Goal: Information Seeking & Learning: Learn about a topic

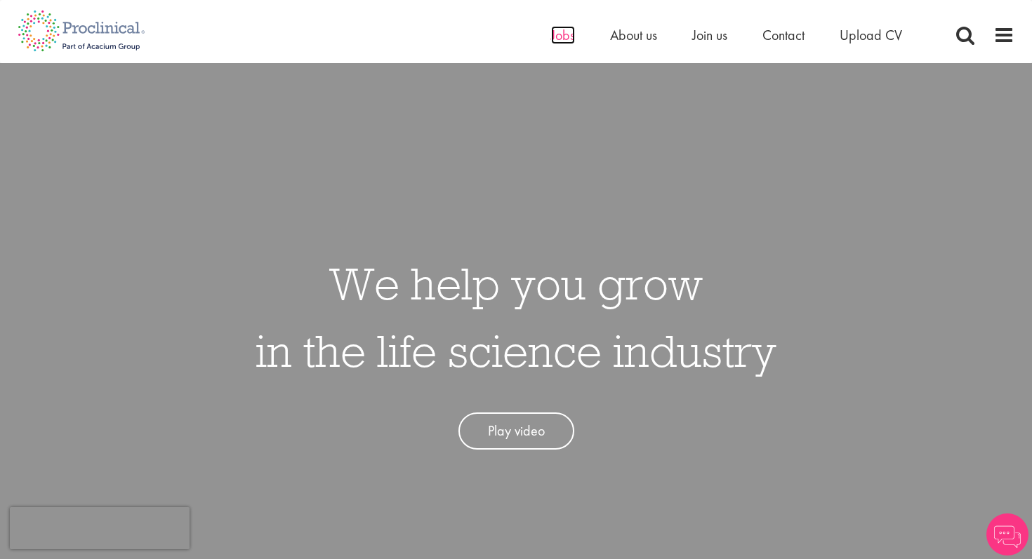
click at [562, 36] on span "Jobs" at bounding box center [563, 35] width 24 height 18
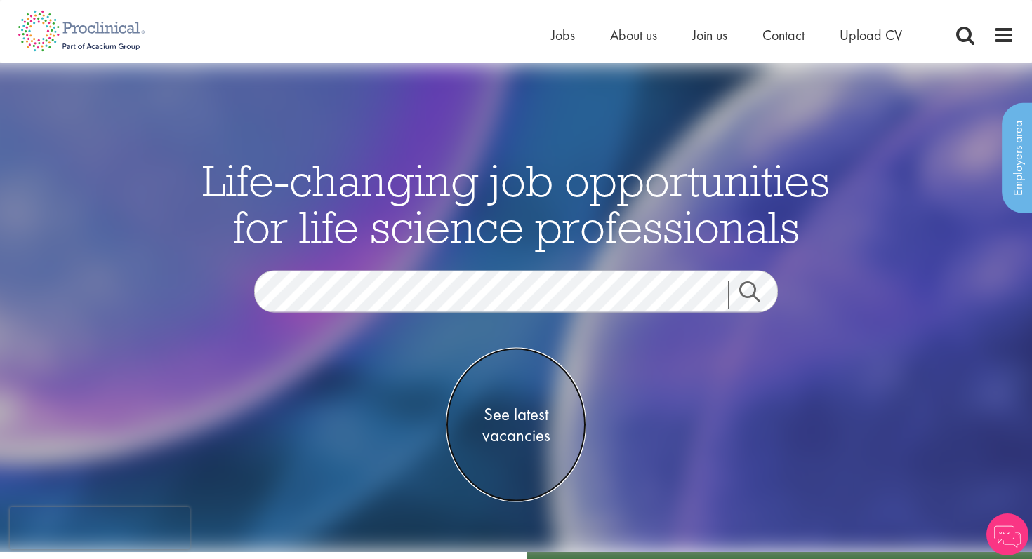
click at [510, 437] on span "See latest vacancies" at bounding box center [516, 425] width 140 height 42
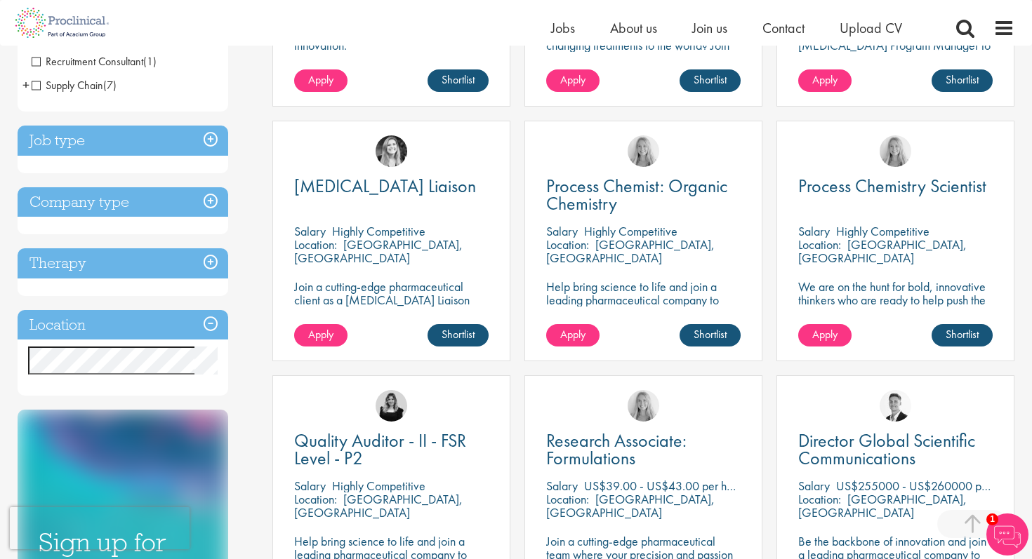
scroll to position [467, 0]
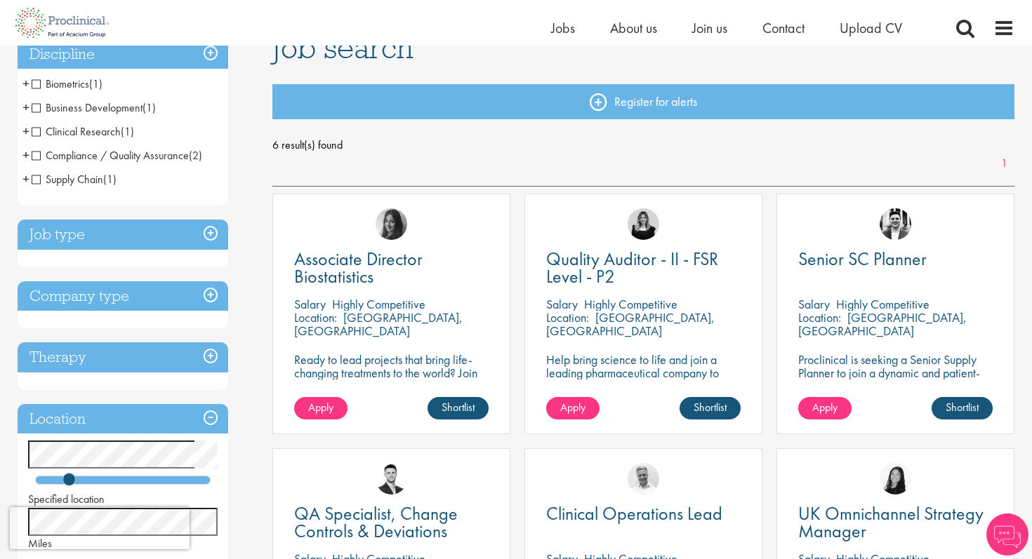
scroll to position [120, 0]
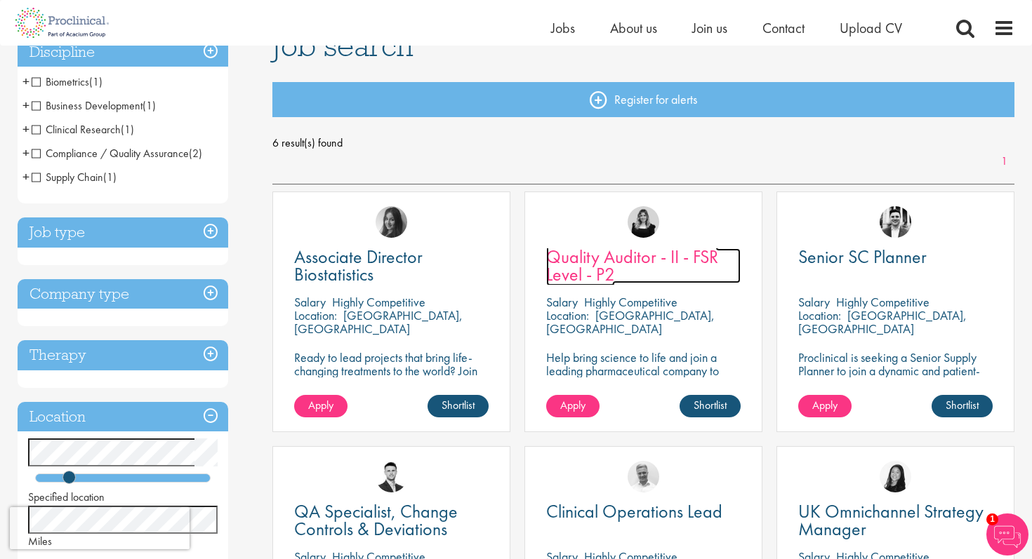
click at [596, 263] on span "Quality Auditor - II - FSR Level - P2" at bounding box center [632, 265] width 172 height 41
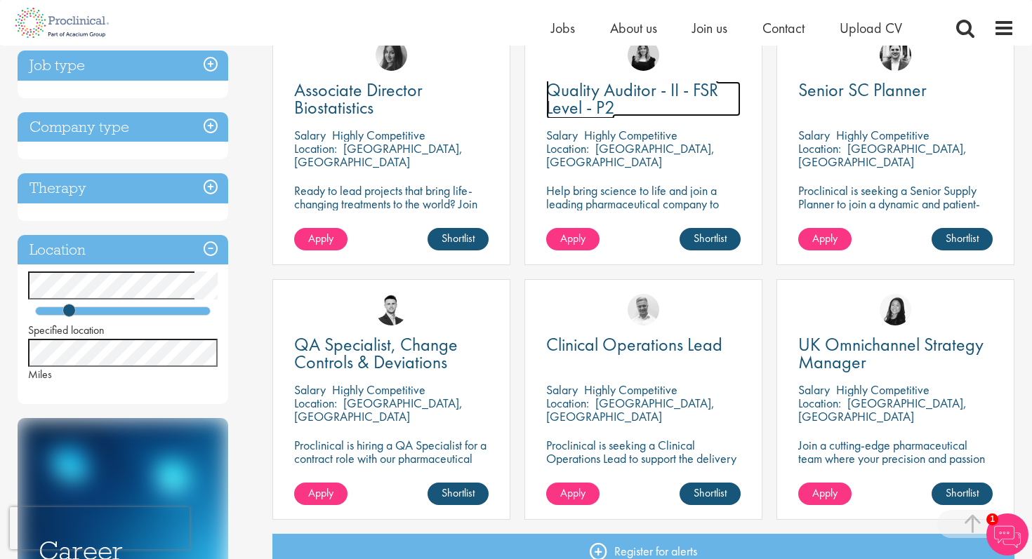
scroll to position [260, 0]
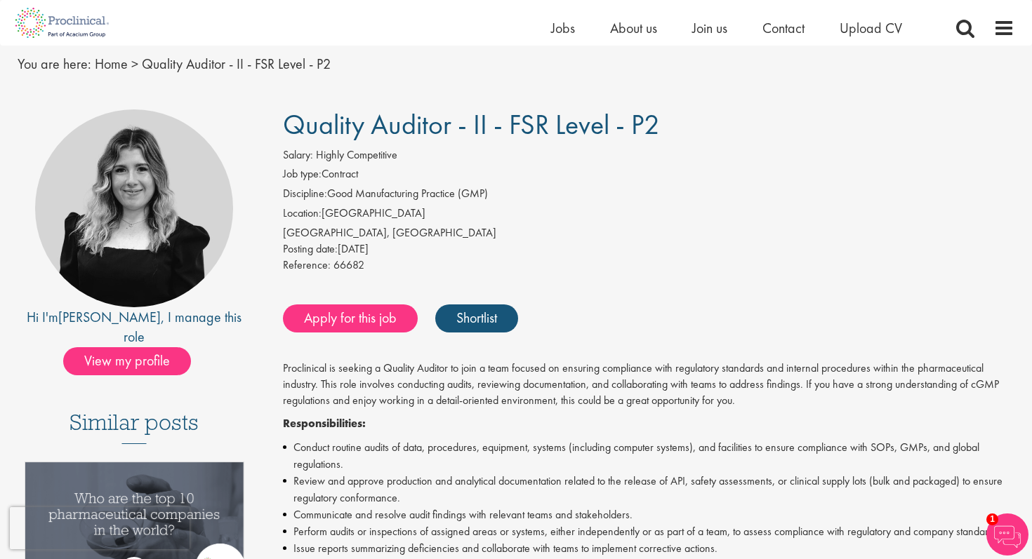
scroll to position [46, 0]
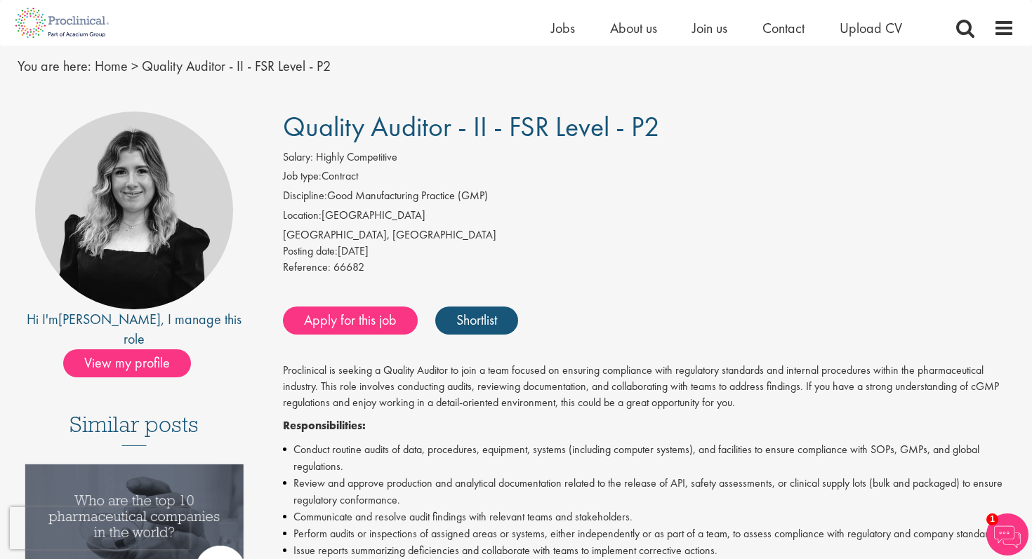
drag, startPoint x: 285, startPoint y: 128, endPoint x: 654, endPoint y: 132, distance: 369.2
click at [654, 132] on span "Quality Auditor - II - FSR Level - P2" at bounding box center [471, 127] width 377 height 36
copy span "Quality Auditor - II - FSR Level - P2"
